Goal: Information Seeking & Learning: Learn about a topic

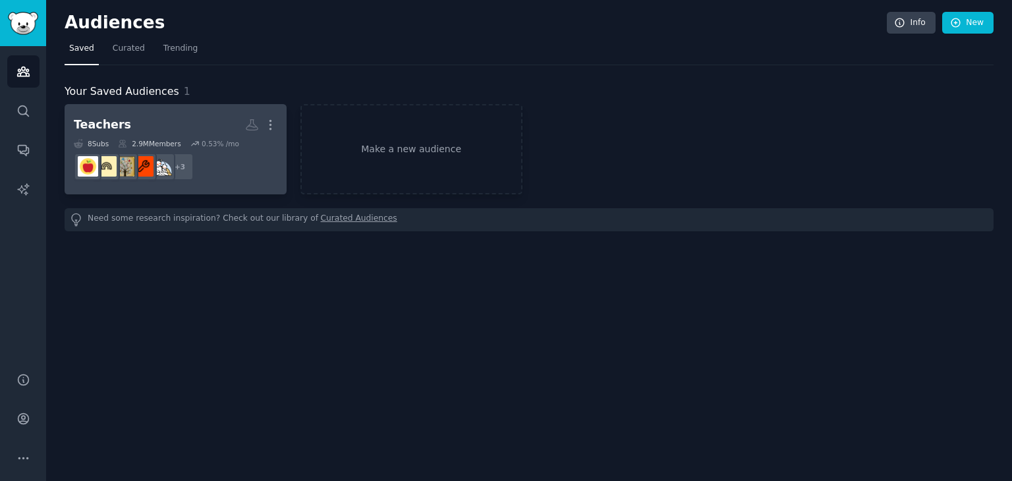
click at [179, 132] on h2 "Teachers More" at bounding box center [176, 124] width 204 height 23
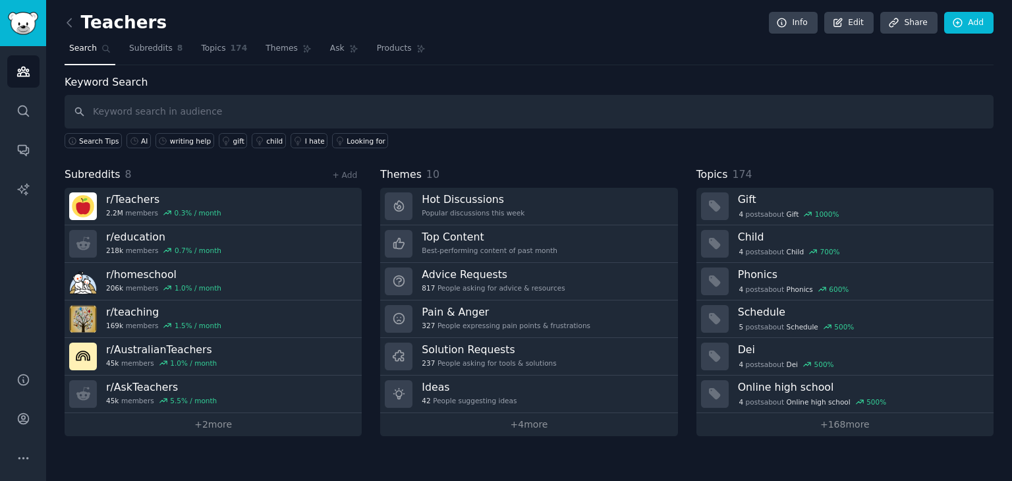
click at [213, 115] on input "text" at bounding box center [529, 112] width 929 height 34
type input "AI"
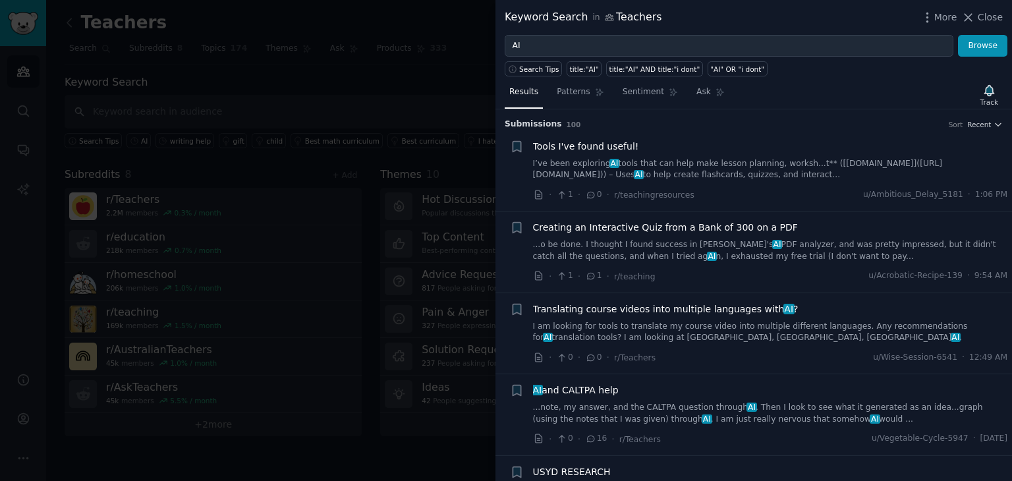
click at [558, 158] on link "I’ve been exploring AI tools that can help make lesson planning, worksh...t** (…" at bounding box center [770, 169] width 475 height 23
